Goal: Find specific page/section: Find specific page/section

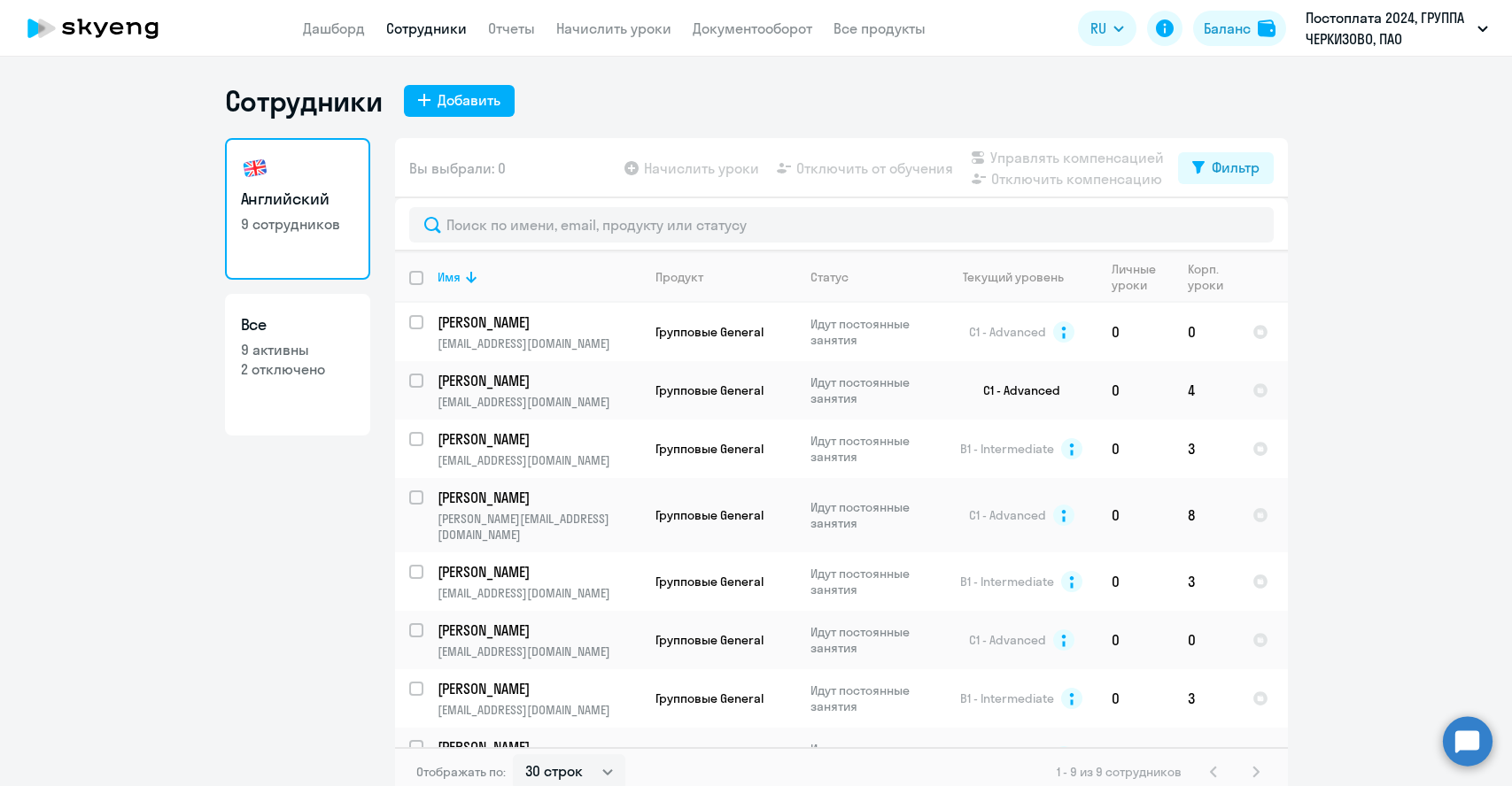
select select "30"
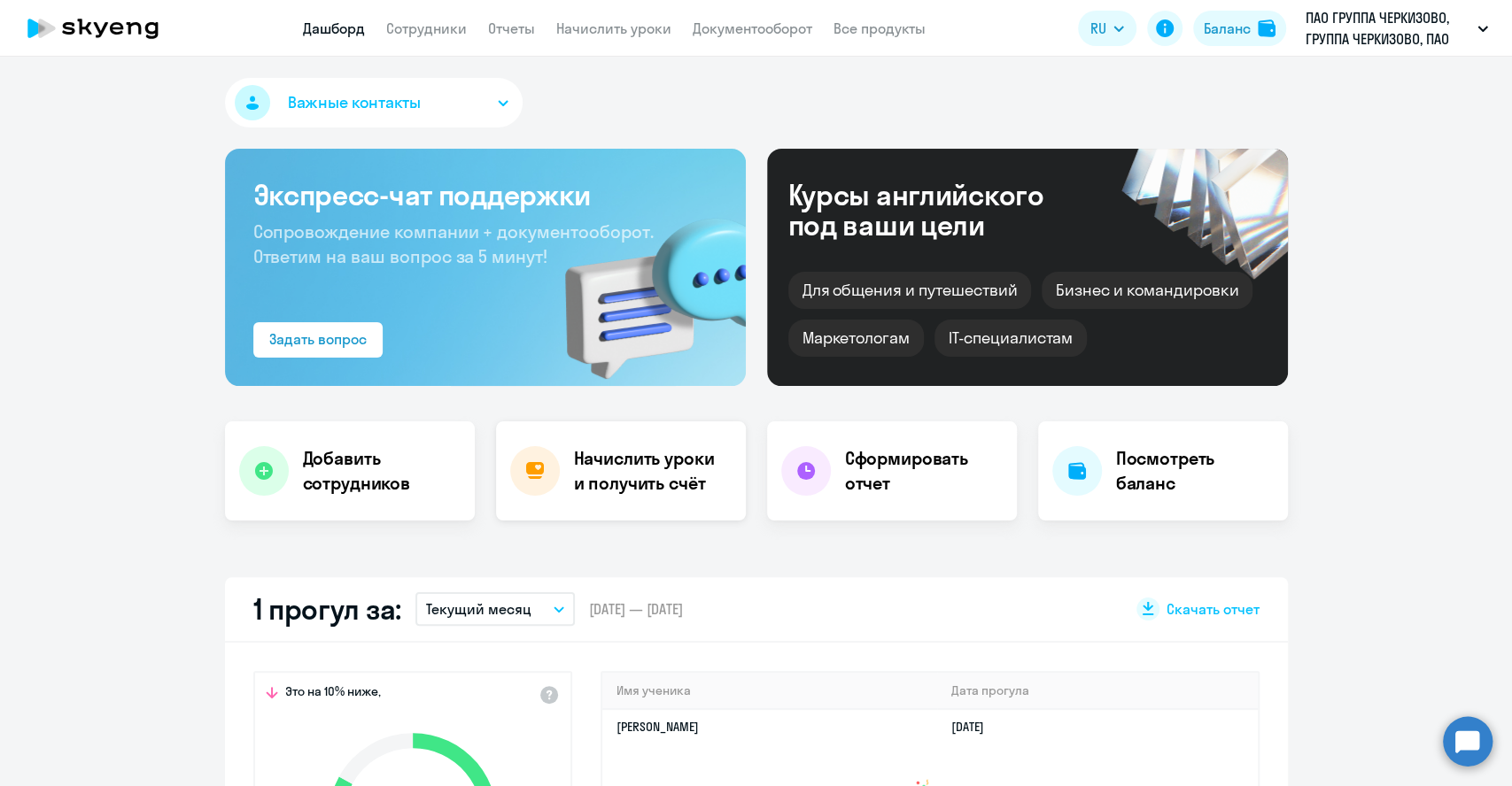
select select "30"
click at [416, 32] on link "Сотрудники" at bounding box center [426, 27] width 81 height 17
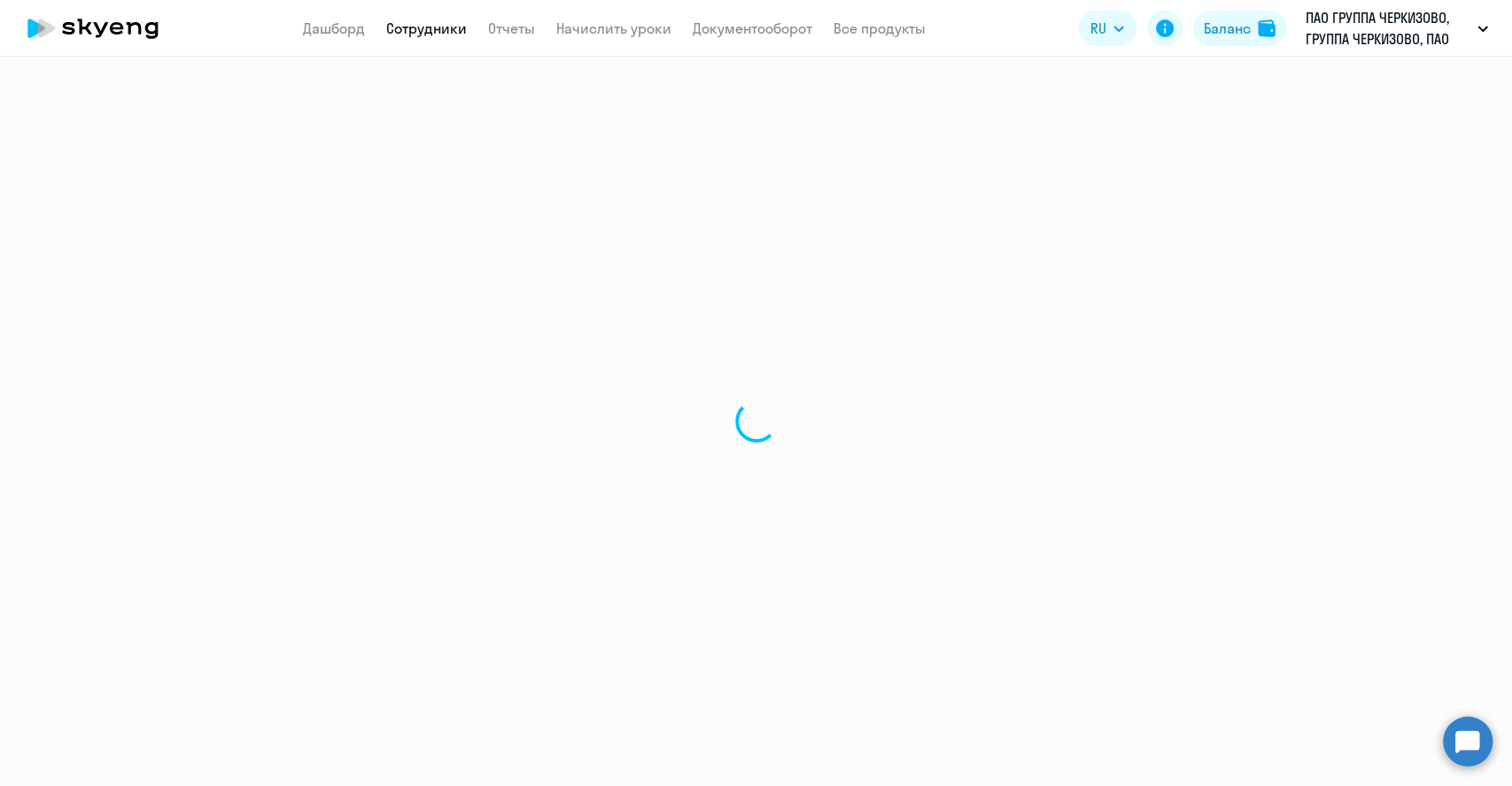
select select "30"
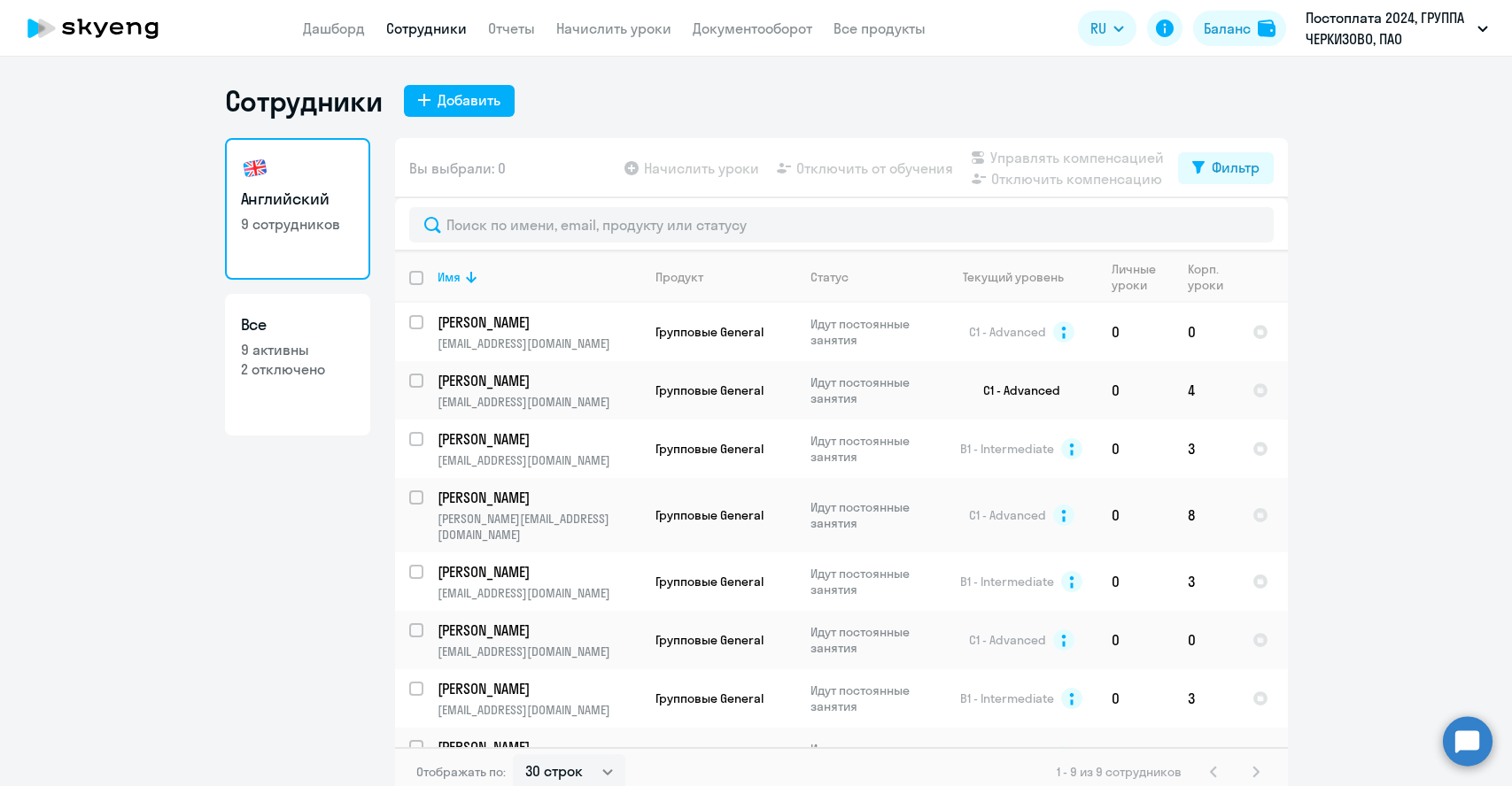
select select "30"
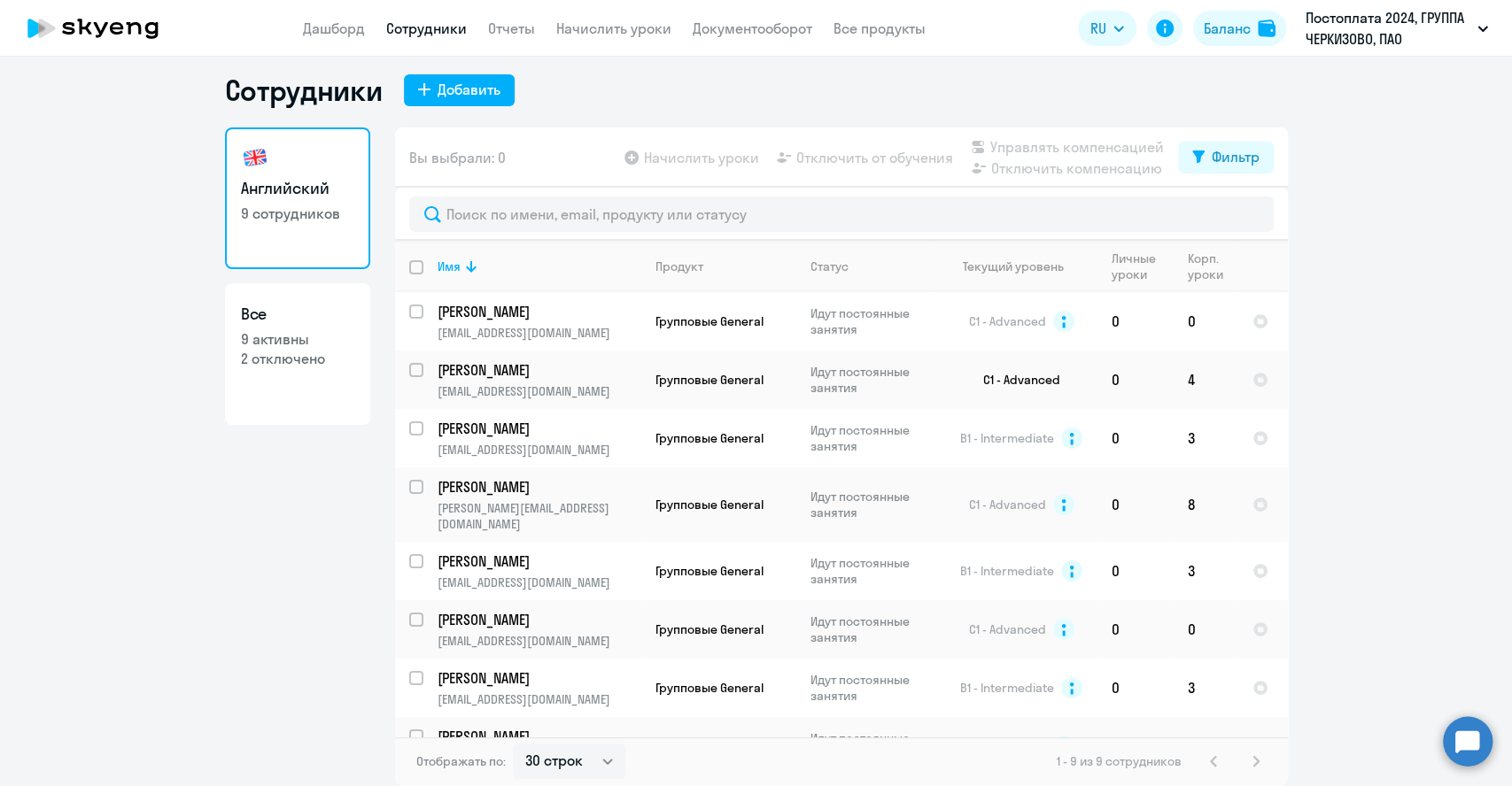
click at [142, 41] on icon at bounding box center [93, 28] width 156 height 45
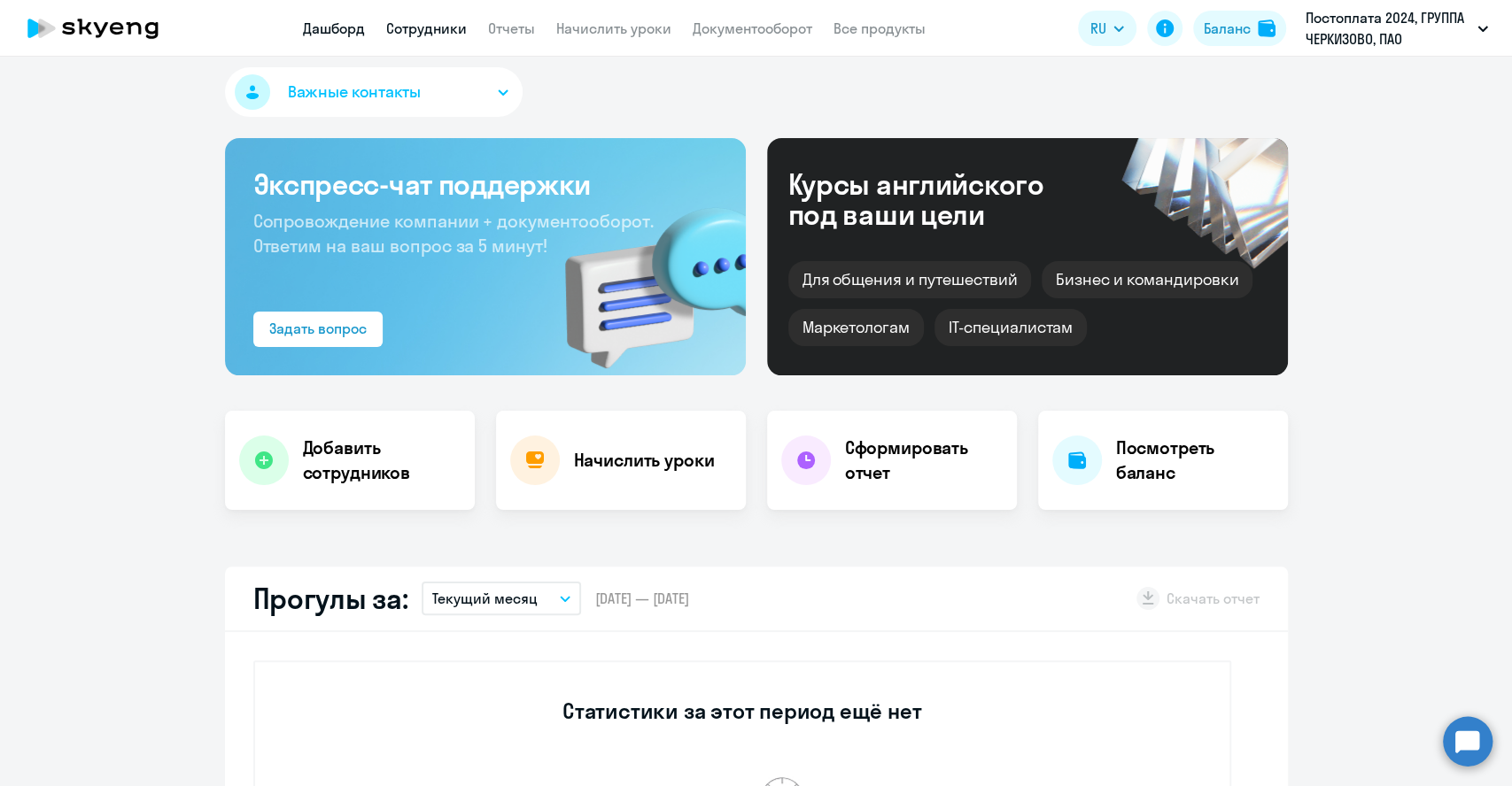
select select "30"
click at [429, 33] on link "Сотрудники" at bounding box center [426, 27] width 81 height 17
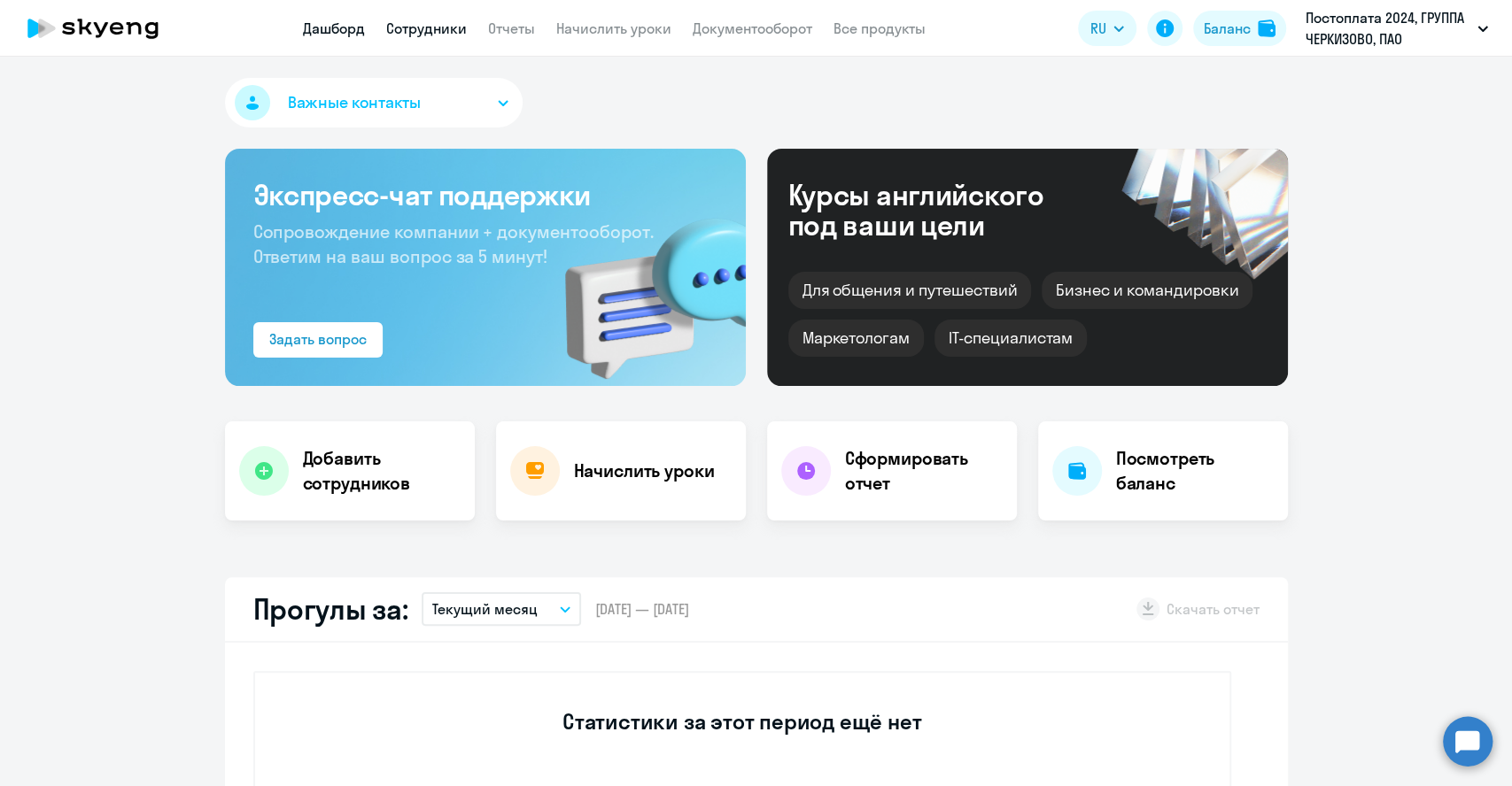
select select "30"
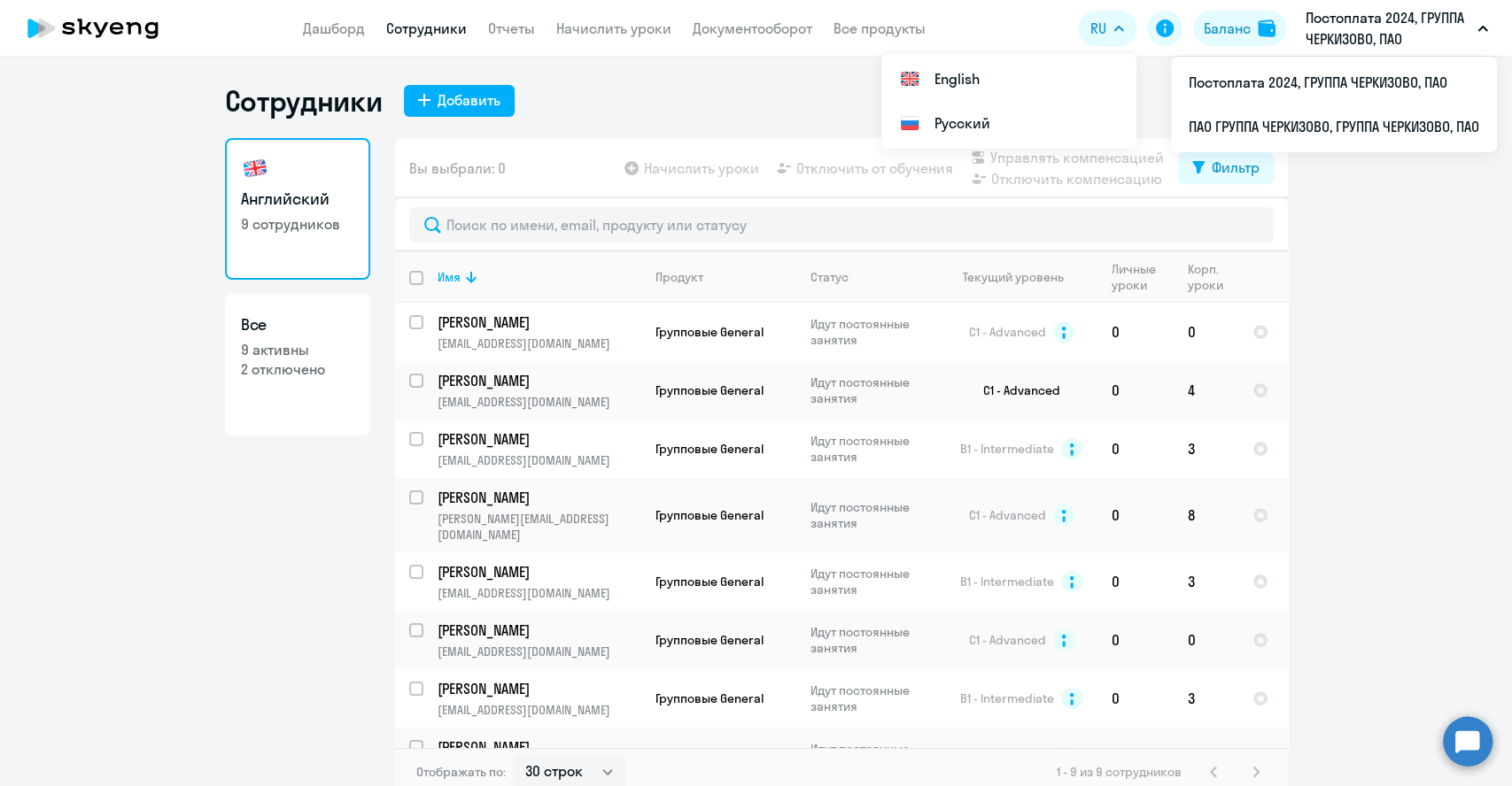
click at [1336, 32] on p "Постоплата 2024, ГРУППА ЧЕРКИЗОВО, ПАО" at bounding box center [1387, 28] width 165 height 43
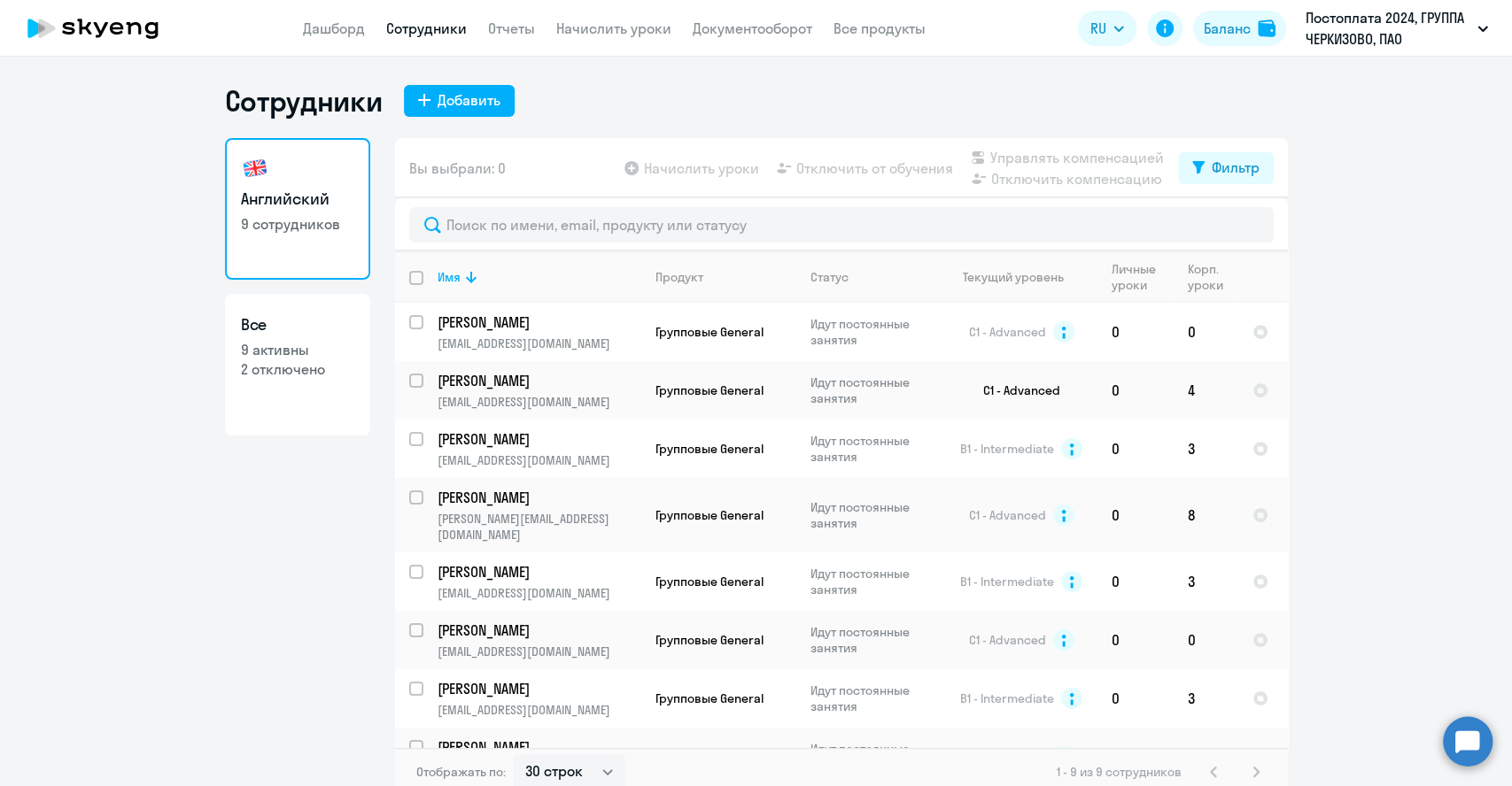
click at [1346, 39] on p "Постоплата 2024, ГРУППА ЧЕРКИЗОВО, ПАО" at bounding box center [1387, 28] width 165 height 43
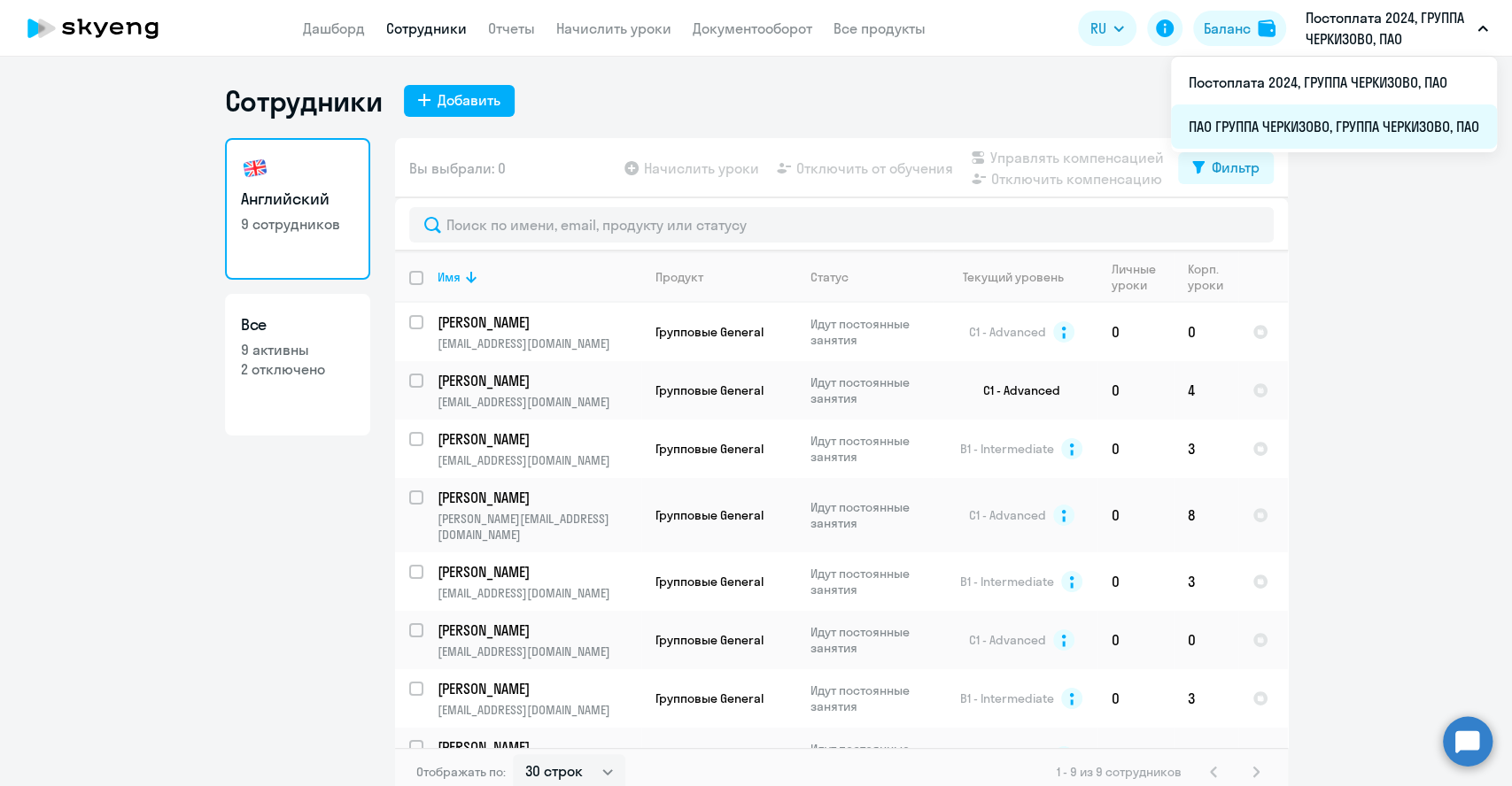
click at [1312, 118] on li "ПАО ГРУППА ЧЕРКИЗОВО, ГРУППА ЧЕРКИЗОВО, ПАО" at bounding box center [1334, 126] width 326 height 45
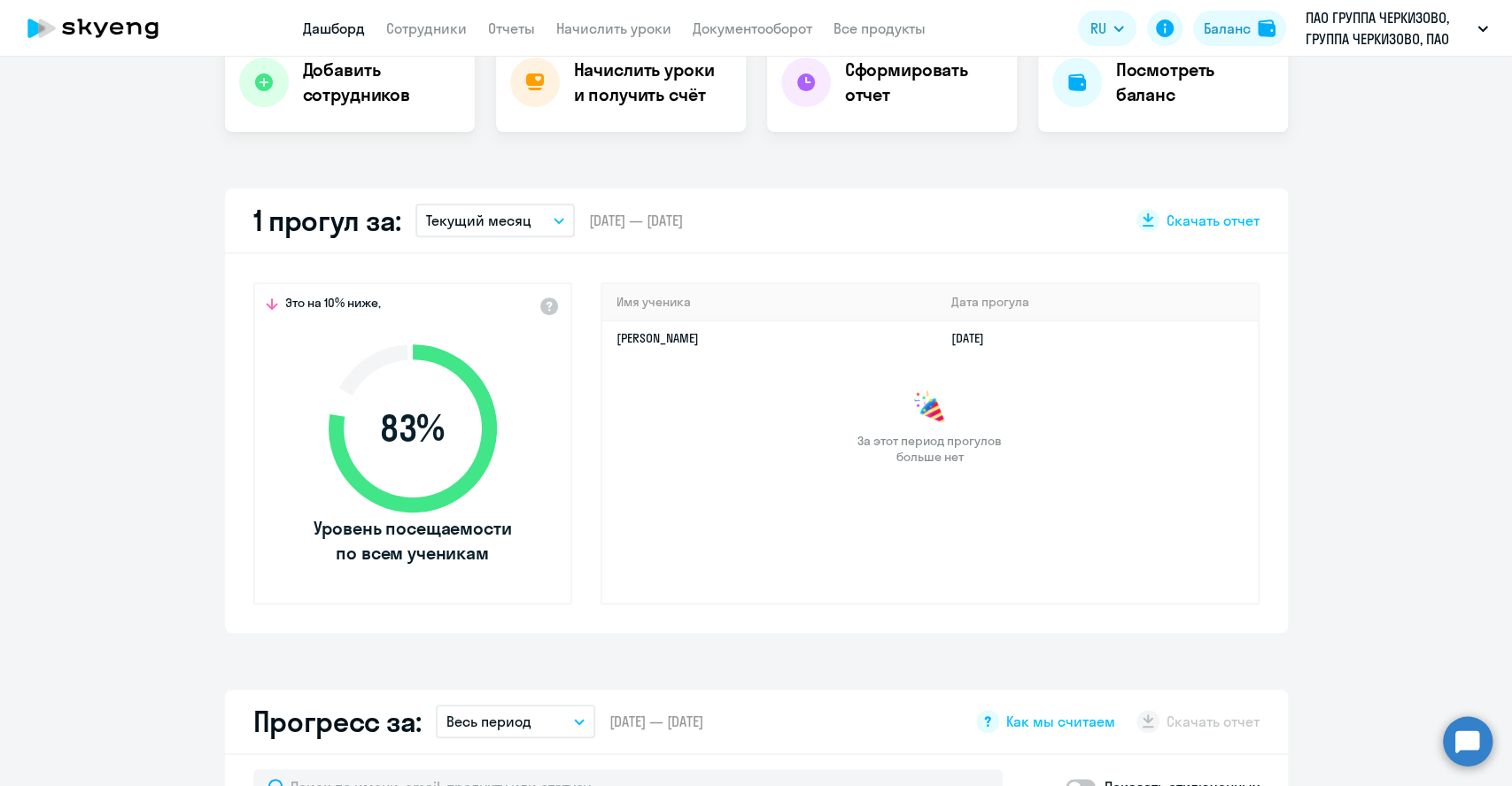
scroll to position [393, 0]
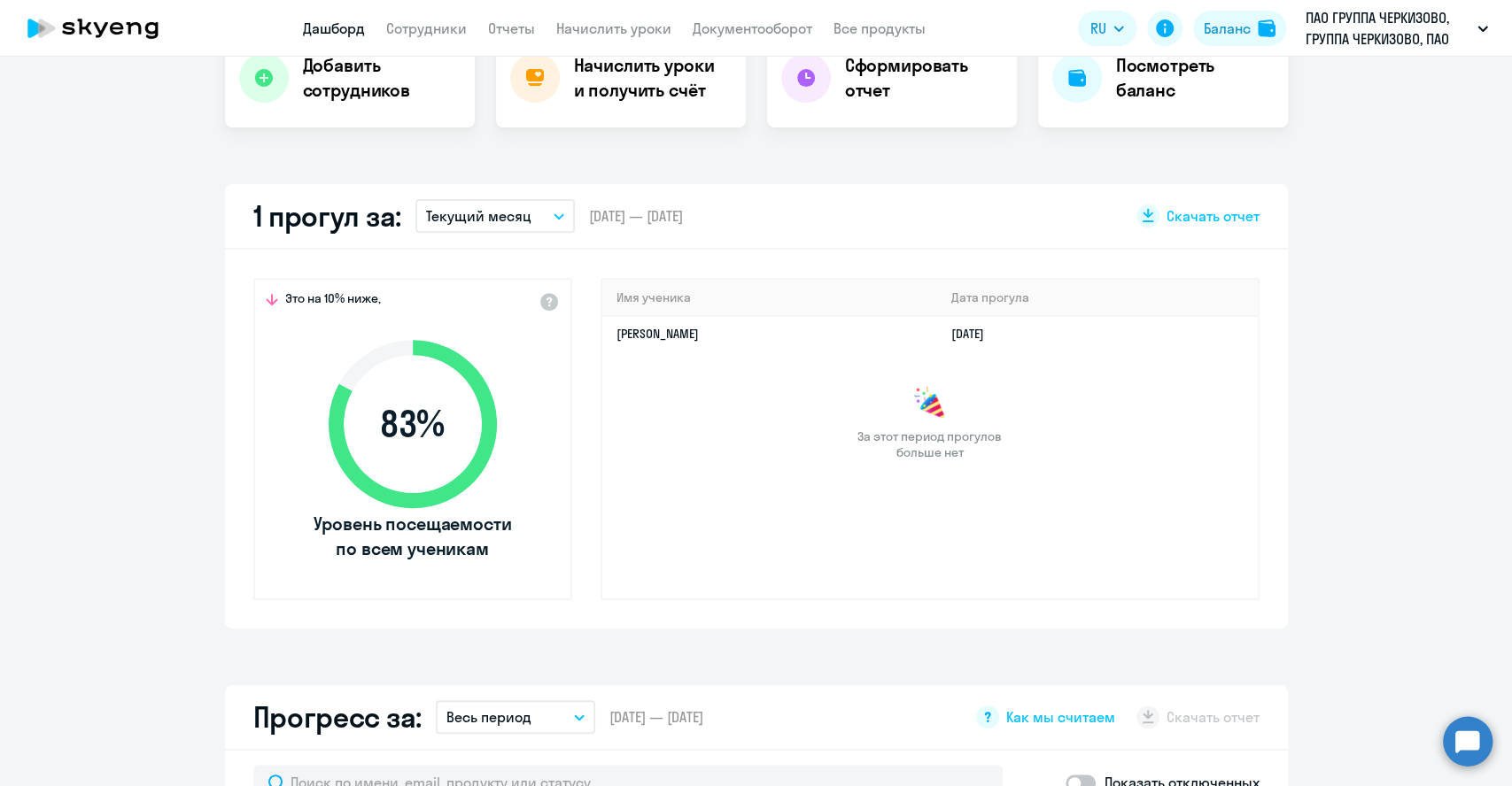
select select "30"
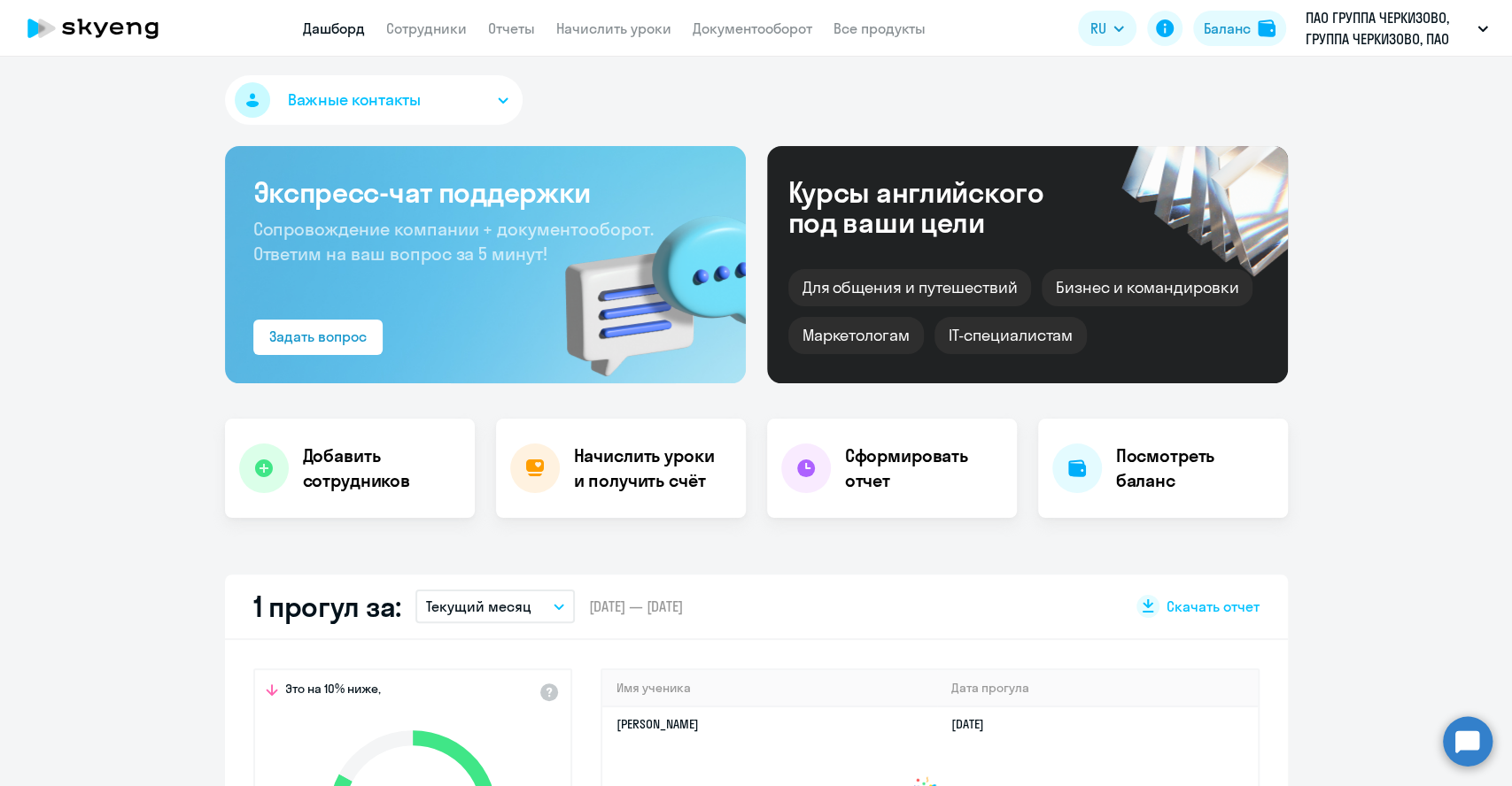
scroll to position [0, 0]
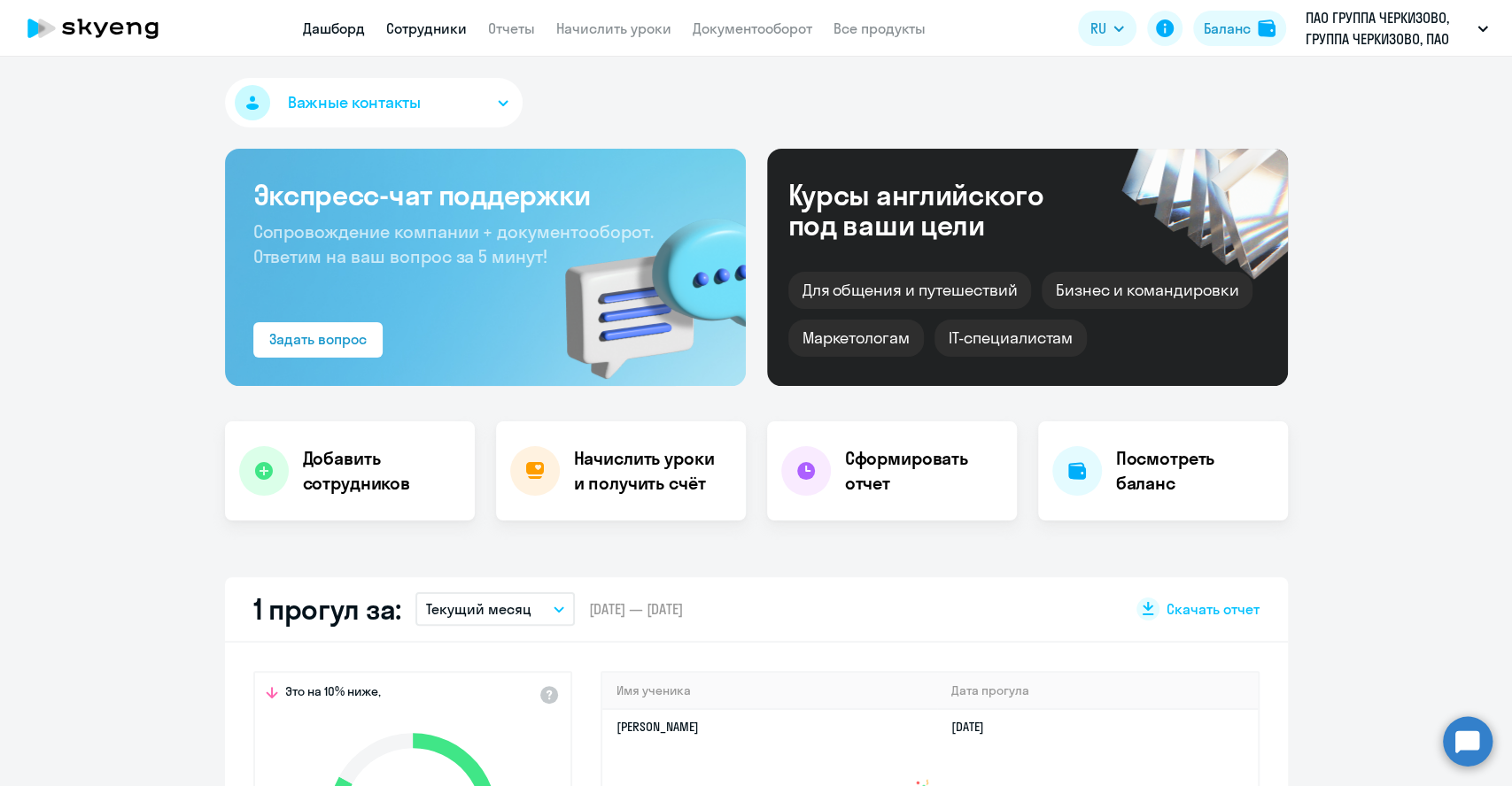
click at [409, 33] on link "Сотрудники" at bounding box center [426, 27] width 81 height 17
select select "30"
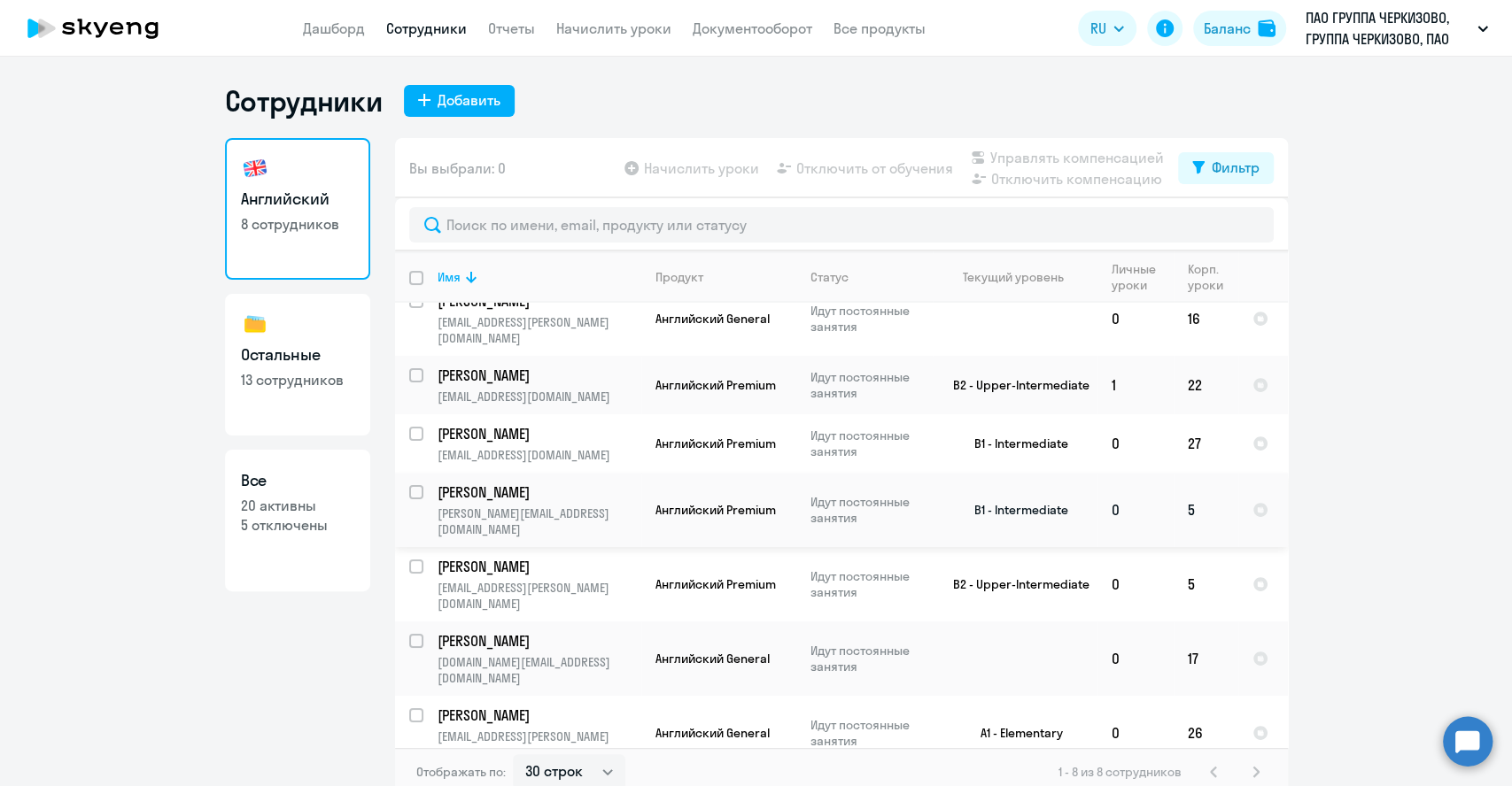
scroll to position [11, 0]
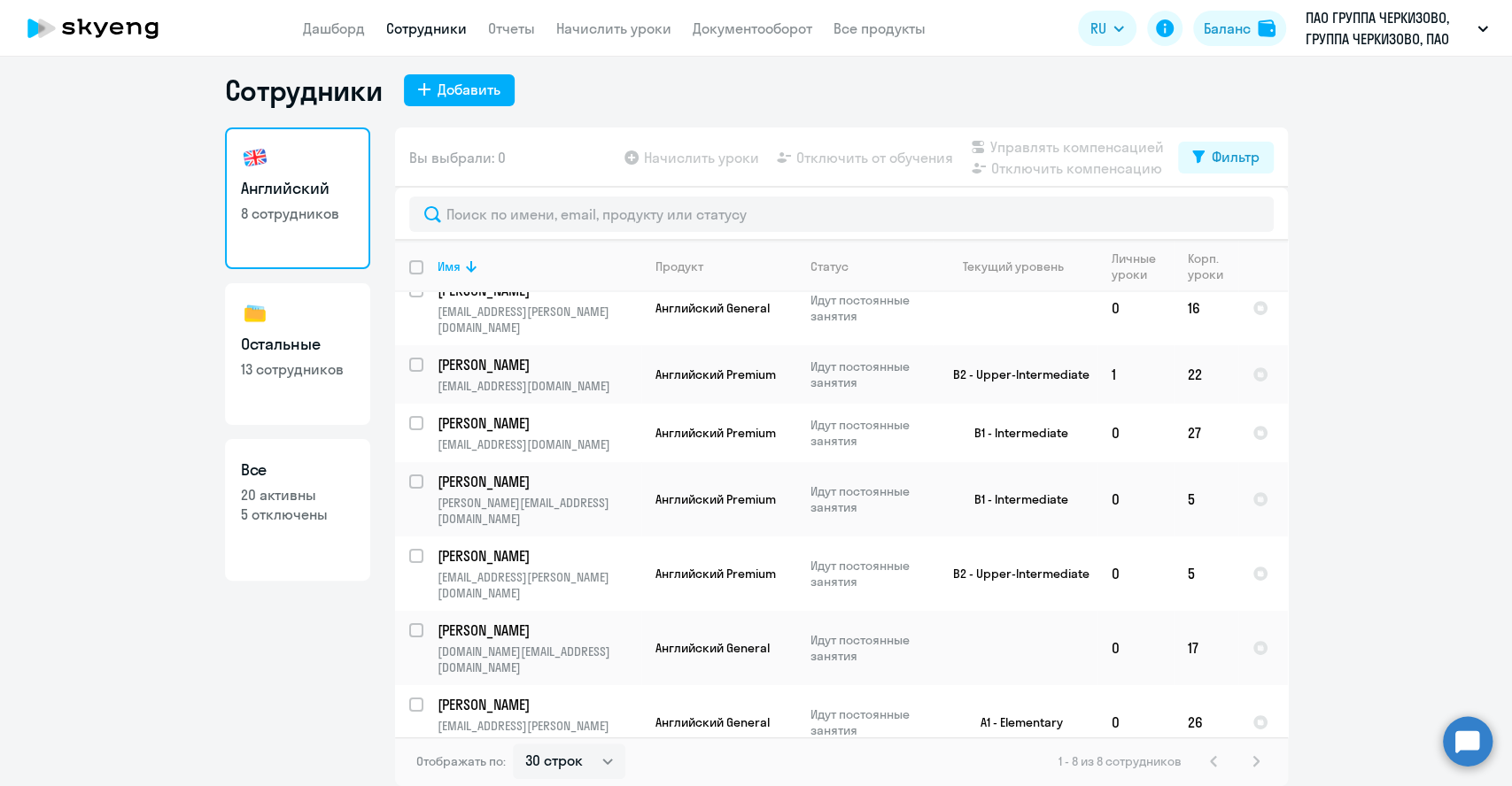
click at [188, 703] on ng-component "Сотрудники Добавить Английский 8 сотрудников Остальные 13 сотрудников Все 20 ак…" at bounding box center [756, 429] width 1512 height 713
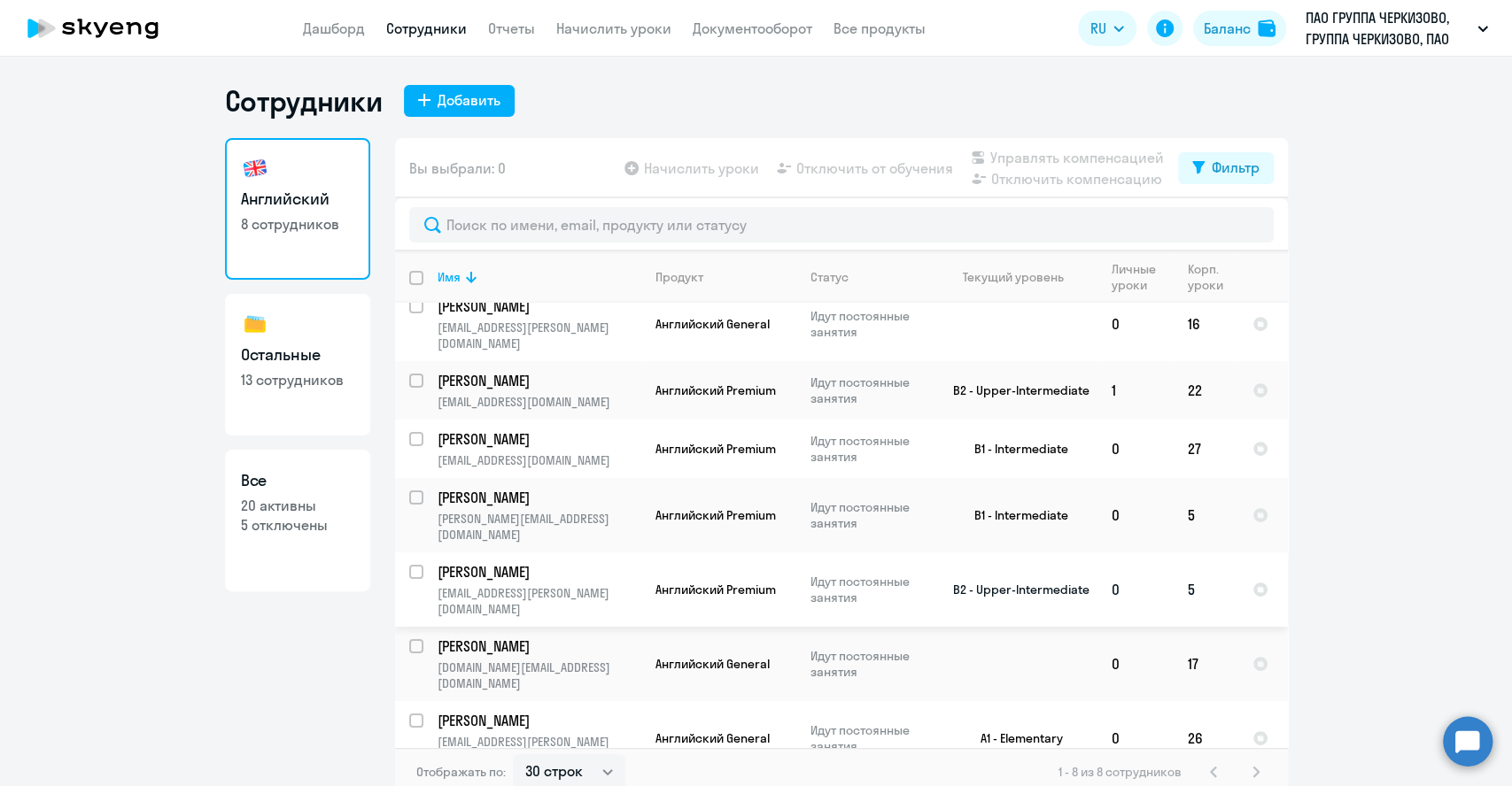
scroll to position [21, 0]
